Goal: Book appointment/travel/reservation

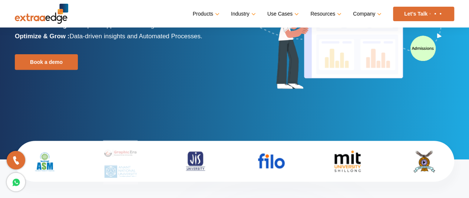
scroll to position [74, 0]
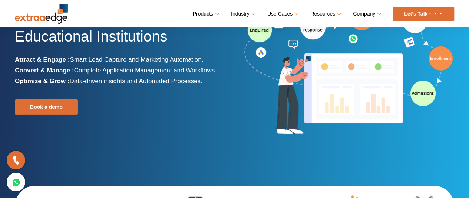
click at [402, 13] on link "Let’s Talk" at bounding box center [423, 14] width 61 height 14
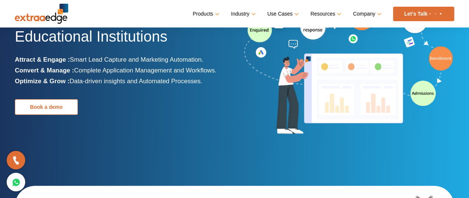
click at [35, 103] on link "Book a demo" at bounding box center [46, 107] width 63 height 16
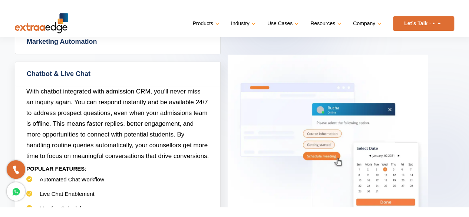
scroll to position [260, 0]
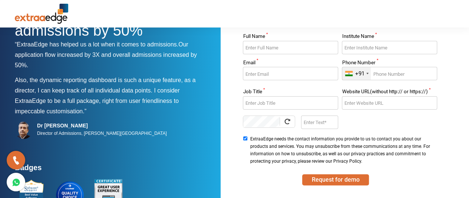
scroll to position [136, 0]
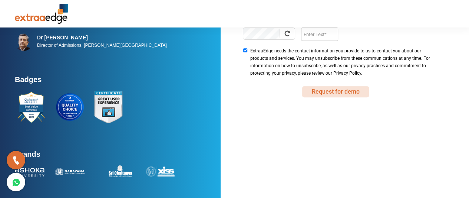
click at [333, 95] on button "Request for demo" at bounding box center [335, 91] width 67 height 11
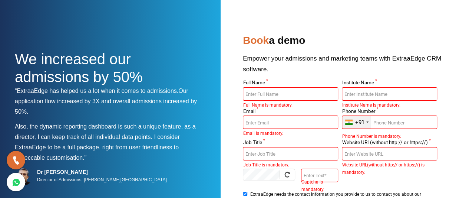
scroll to position [0, 0]
